Goal: Go to known website: Access a specific website the user already knows

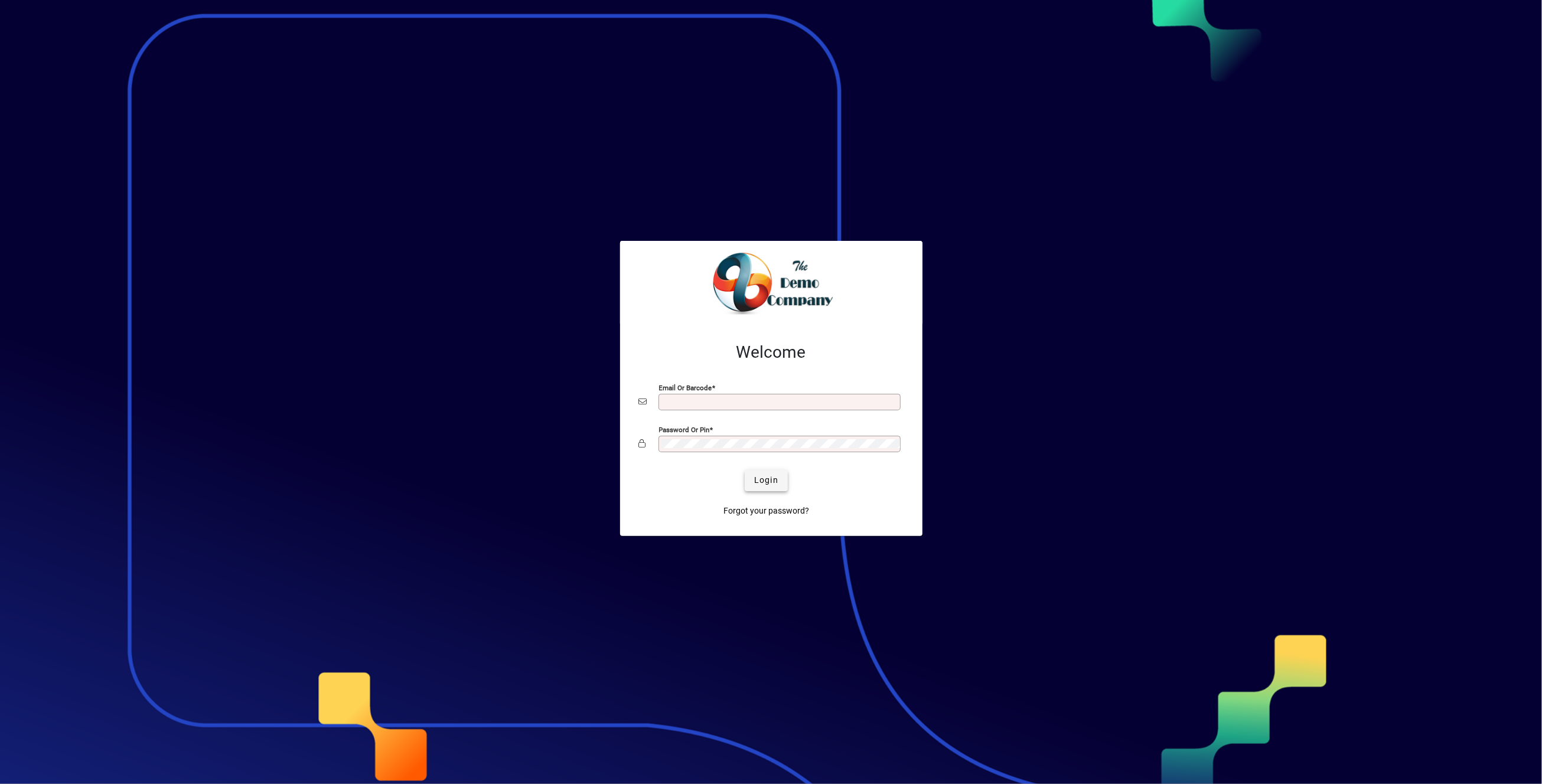
type input "**********"
click at [775, 479] on span "Login" at bounding box center [767, 480] width 24 height 12
